Goal: Task Accomplishment & Management: Manage account settings

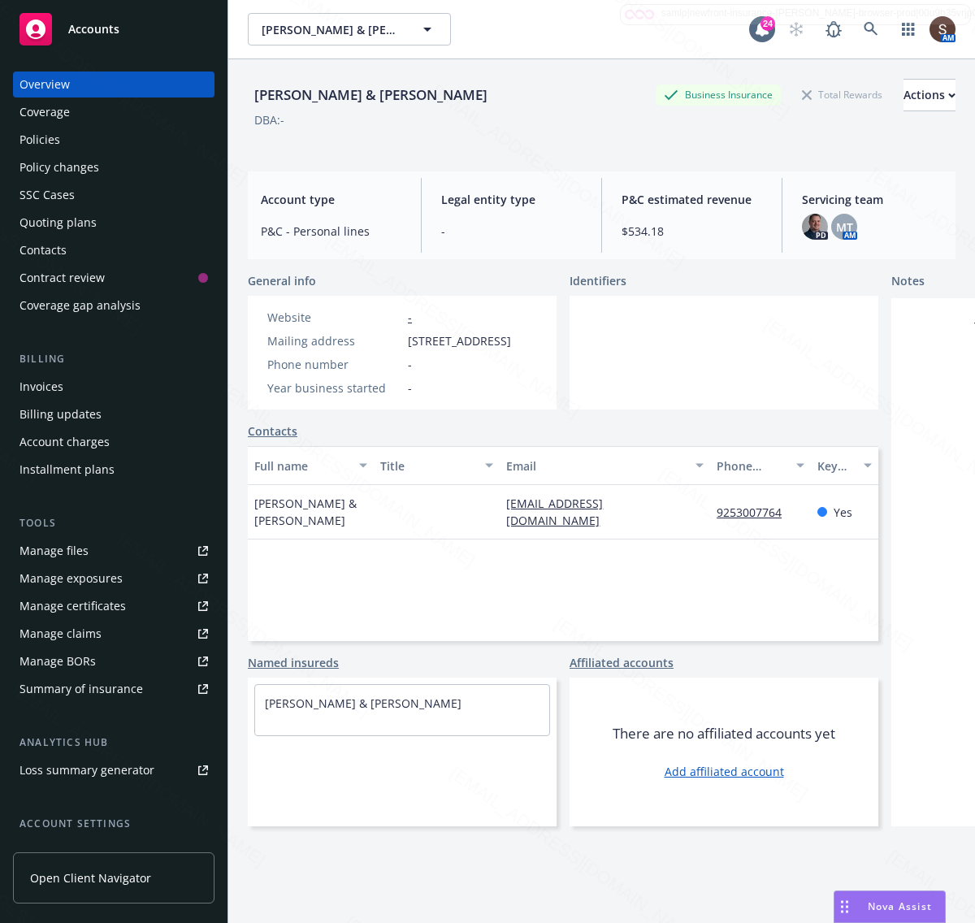
click at [53, 549] on div "Manage files" at bounding box center [54, 551] width 69 height 26
click at [864, 31] on icon at bounding box center [871, 29] width 14 height 14
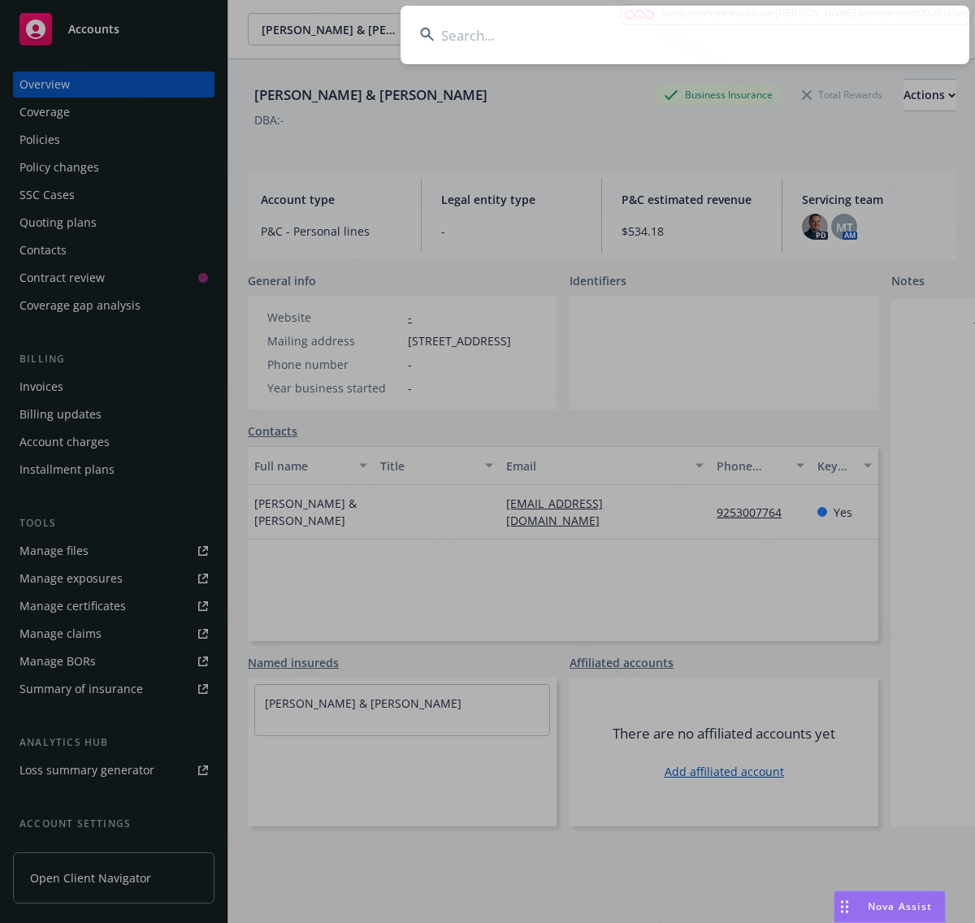
type input "[PERSON_NAME], [PERSON_NAME] & [PERSON_NAME] E"
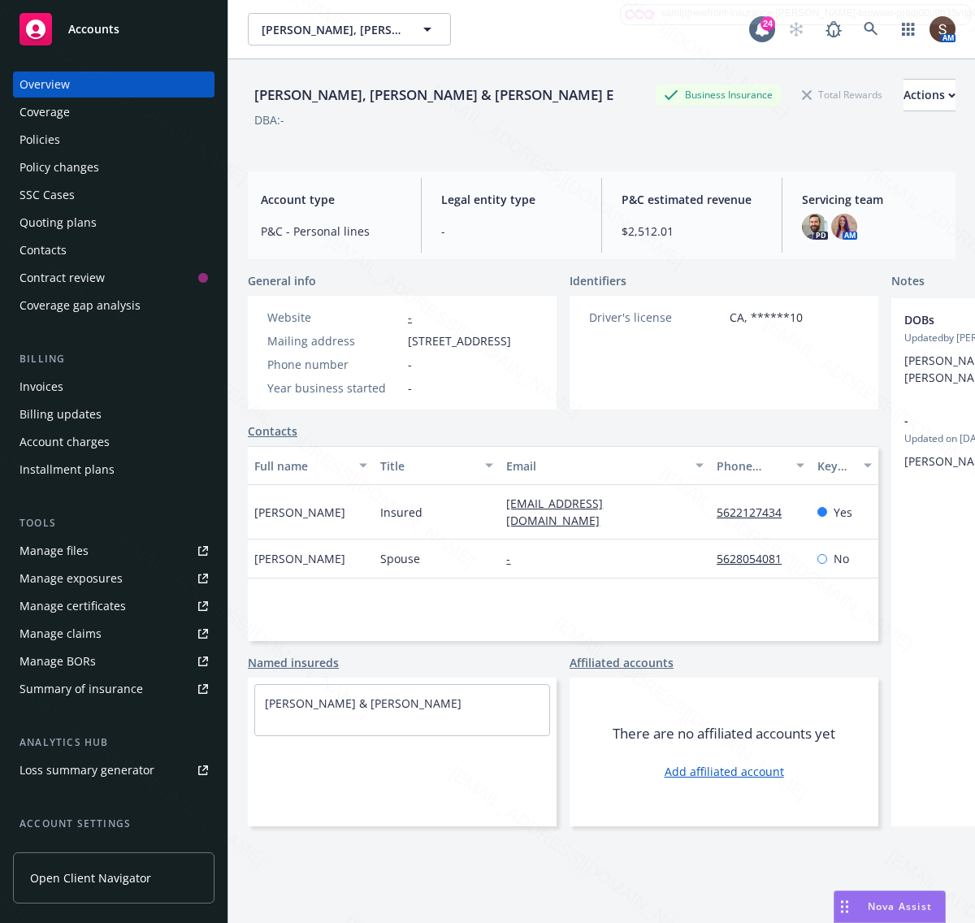
click at [581, 142] on div "Nichols Jr, Robert L Nichols & Cora E Business Insurance Total Rewards Actions …" at bounding box center [602, 112] width 708 height 67
click at [71, 550] on div "Manage files" at bounding box center [54, 551] width 69 height 26
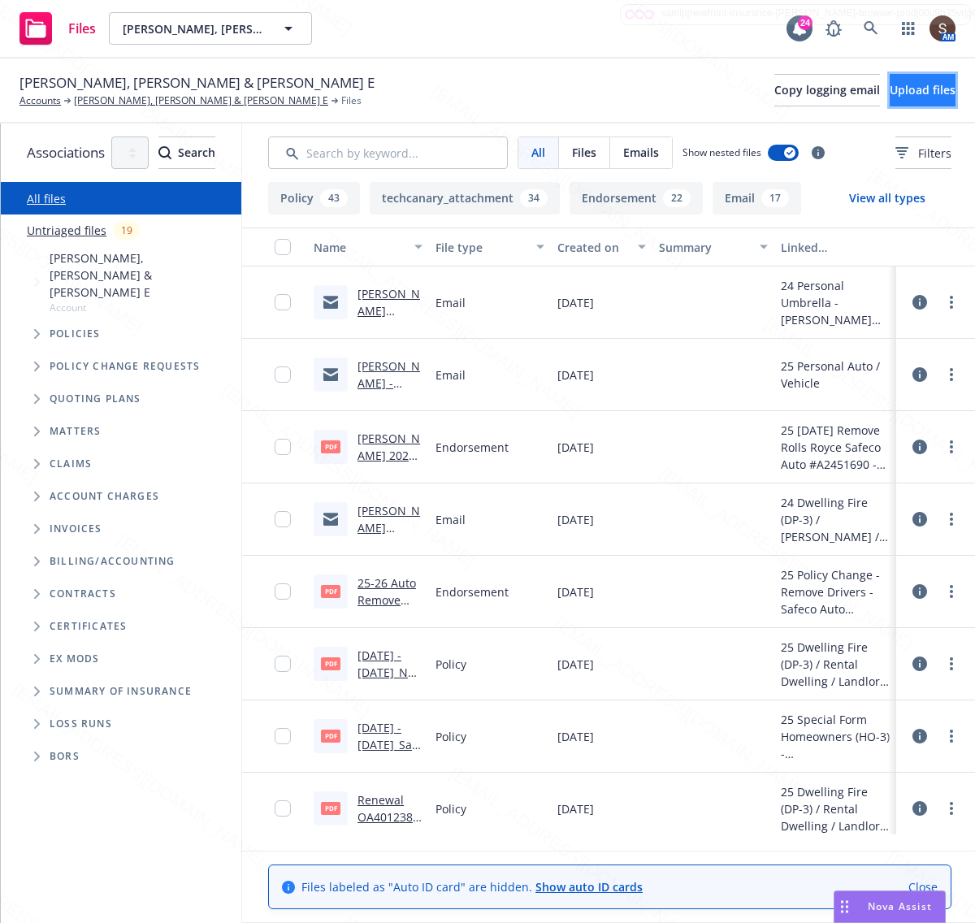
click at [895, 87] on span "Upload files" at bounding box center [923, 89] width 66 height 15
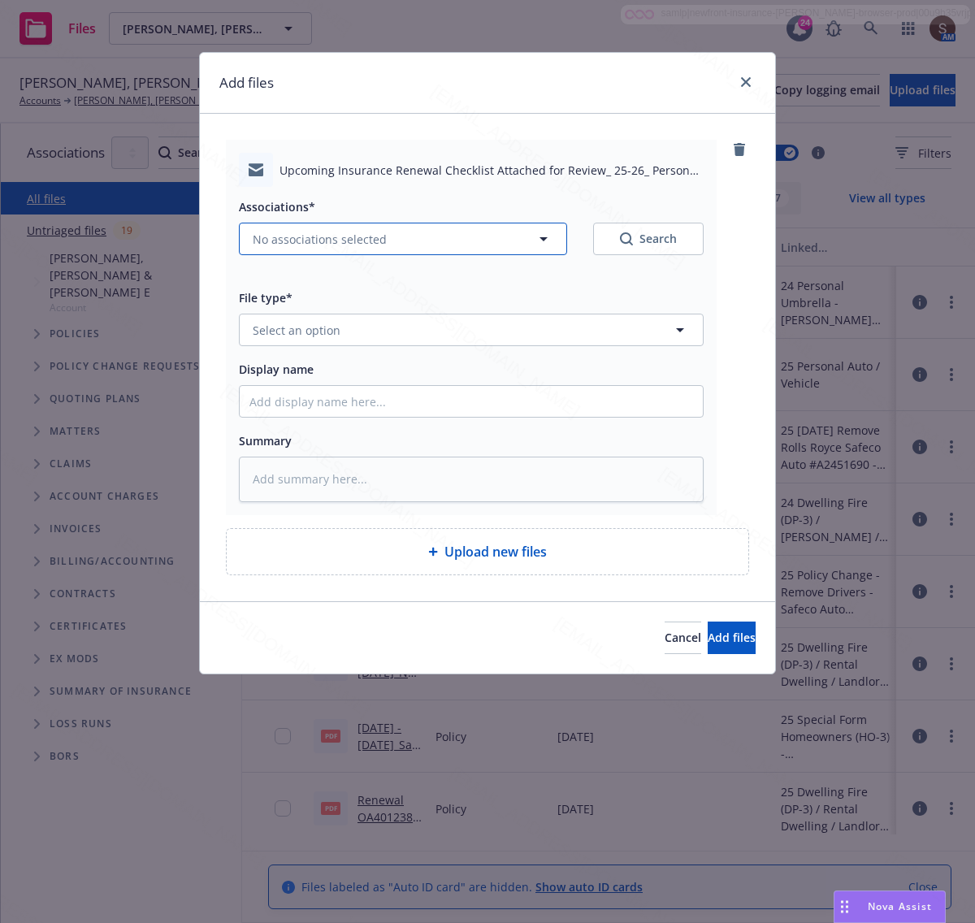
click at [271, 233] on span "No associations selected" at bounding box center [320, 239] width 134 height 17
type textarea "x"
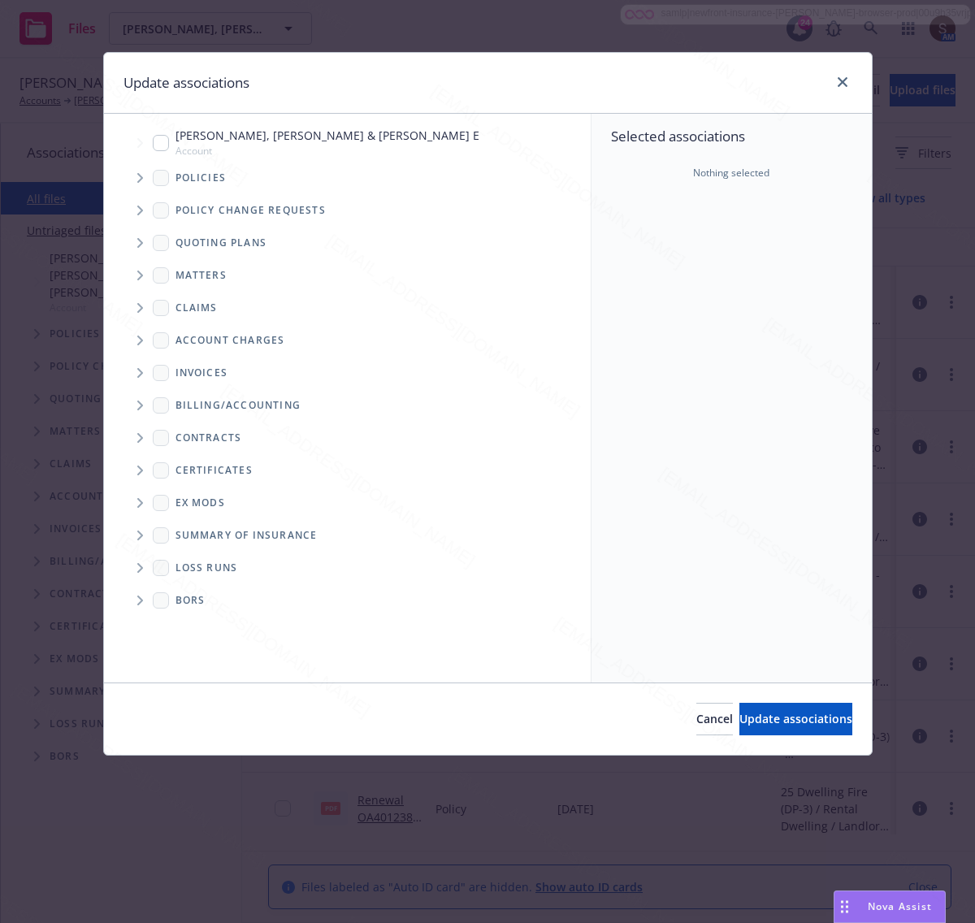
click at [160, 146] on input "Tree Example" at bounding box center [161, 143] width 16 height 16
checkbox input "true"
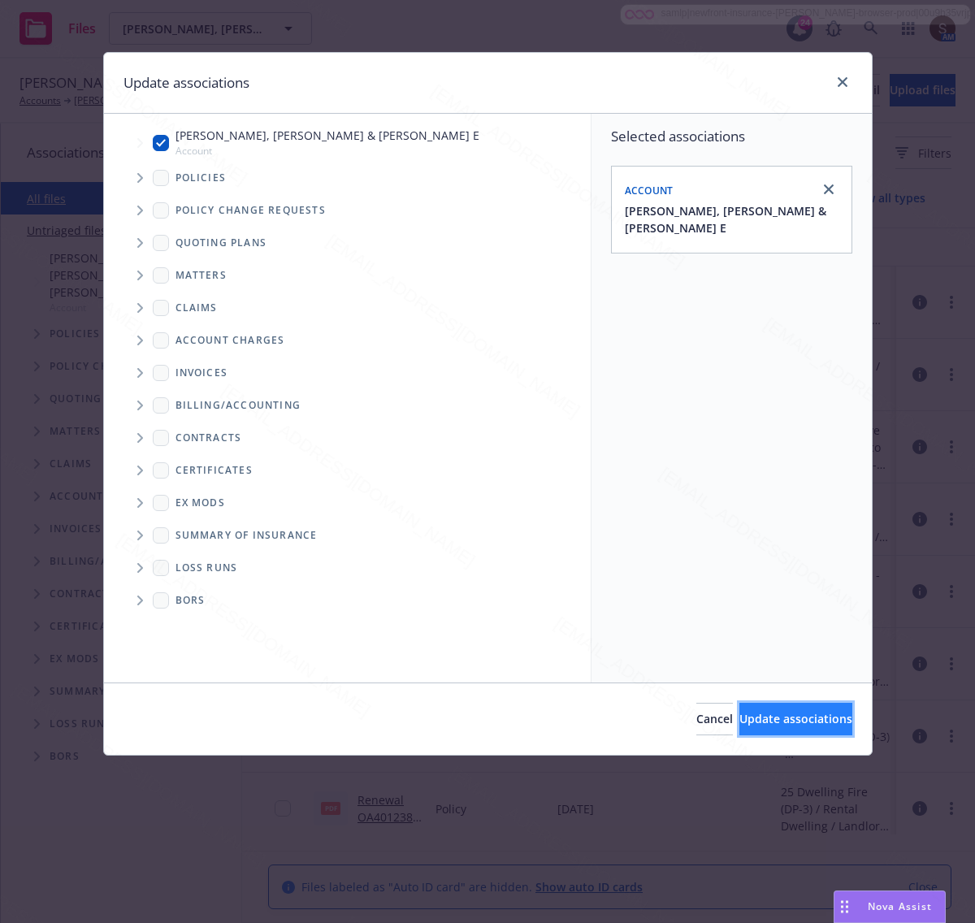
click at [741, 715] on span "Update associations" at bounding box center [795, 718] width 113 height 15
type textarea "x"
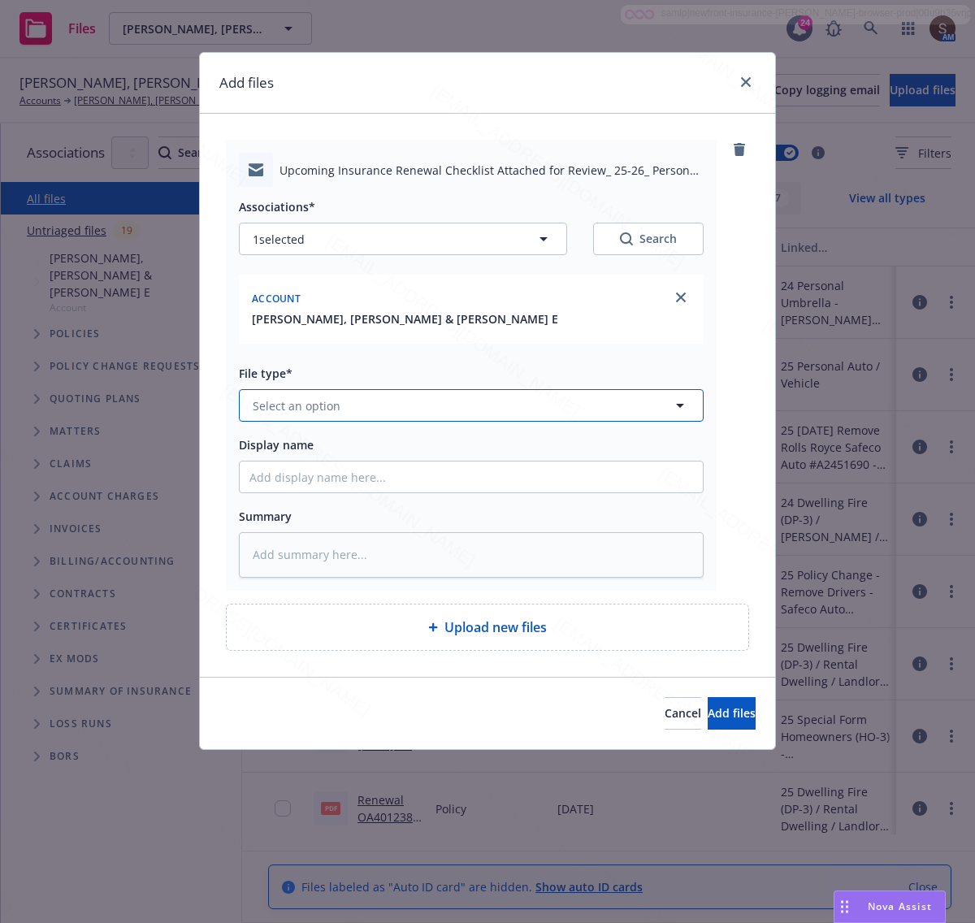
click at [299, 412] on span "Select an option" at bounding box center [297, 405] width 88 height 17
type input "Email"
click at [285, 456] on span "Email" at bounding box center [271, 450] width 30 height 17
type textarea "x"
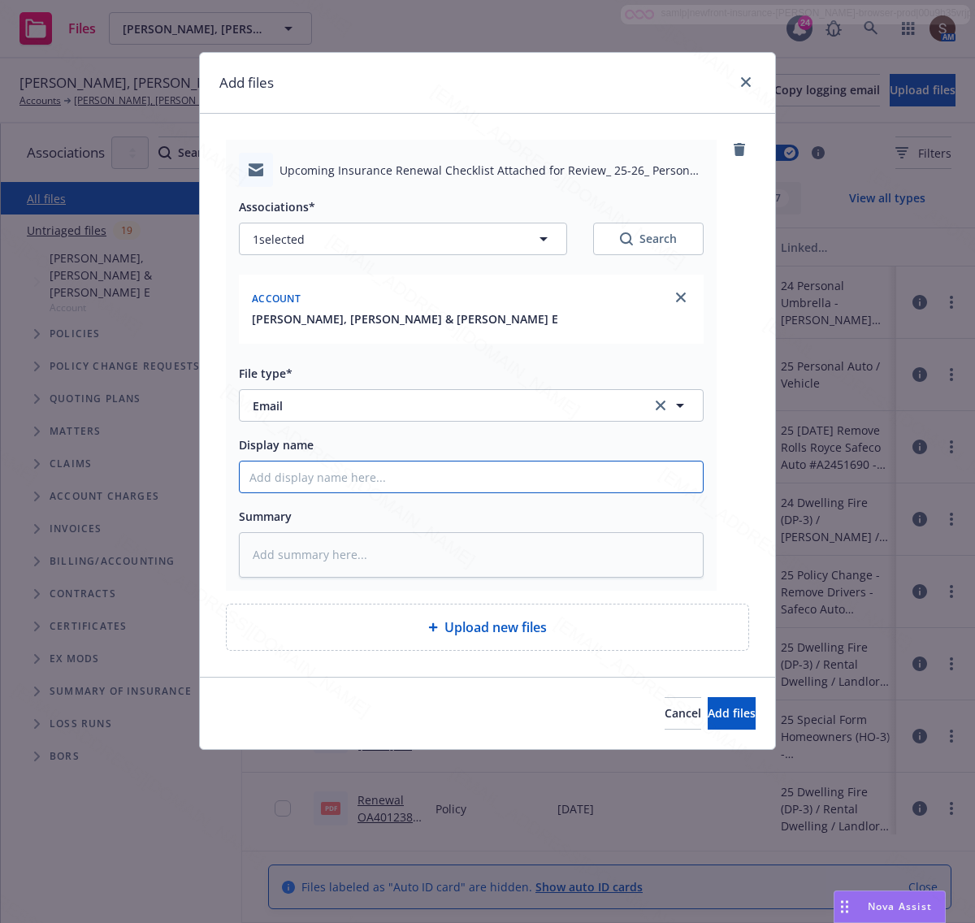
click at [306, 492] on input "Display name" at bounding box center [471, 477] width 463 height 31
type input "Upcoming Insurance Pre-Renewal Checklist"
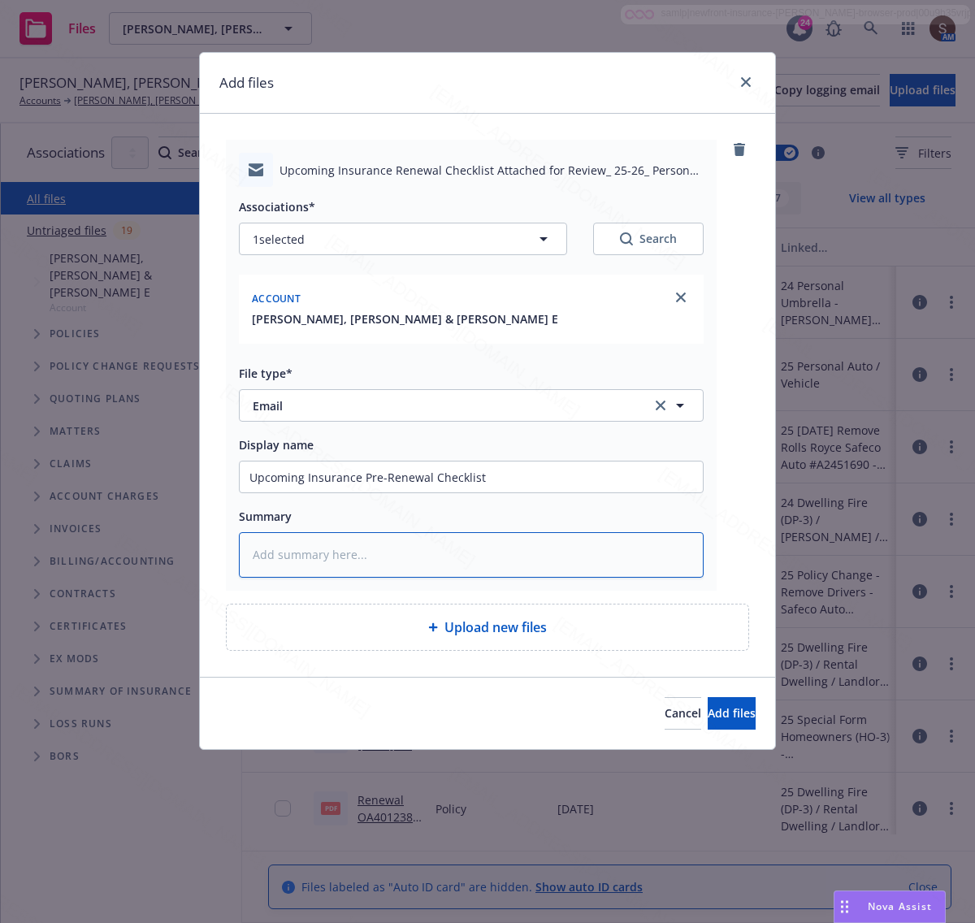
click at [344, 550] on textarea at bounding box center [471, 555] width 465 height 46
paste textarea "Upcoming Insurance Pre-Renewal Checklist"
type textarea "x"
type textarea "Upcoming Insurance Pre-Renewal Checklist"
click at [708, 712] on span "Add files" at bounding box center [732, 712] width 48 height 15
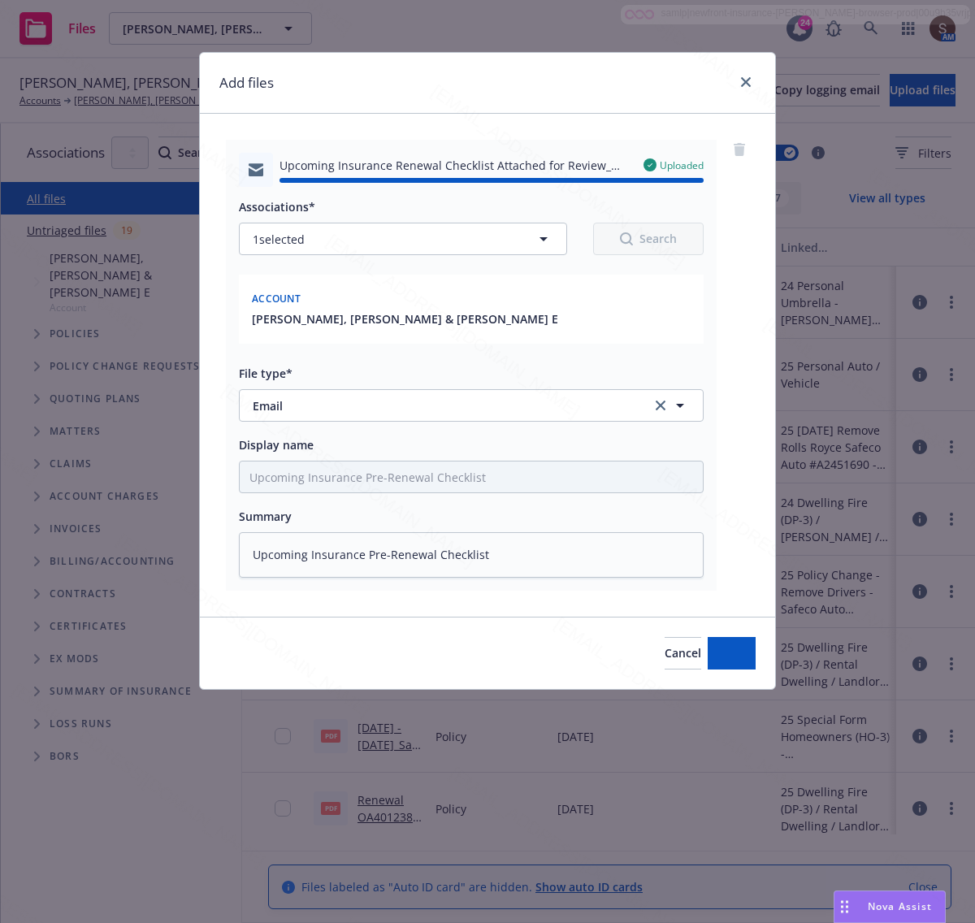
type textarea "x"
